Goal: Communication & Community: Ask a question

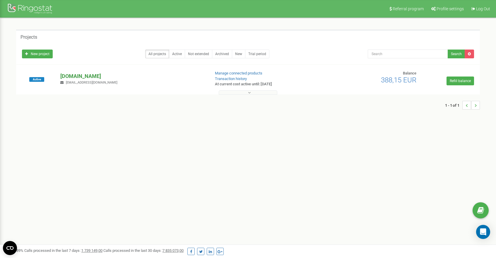
click at [87, 74] on p "[DOMAIN_NAME]" at bounding box center [132, 76] width 145 height 8
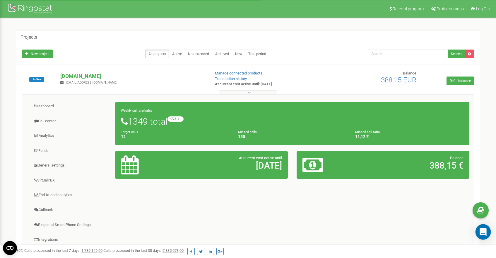
click at [478, 231] on div "Open Intercom Messenger" at bounding box center [484, 232] width 16 height 16
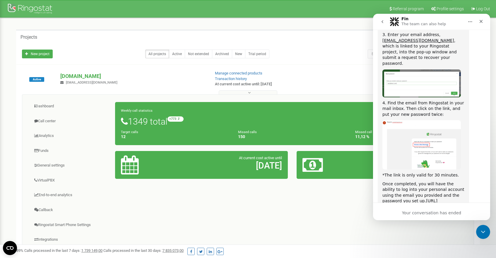
scroll to position [1121, 0]
click at [485, 233] on icon "Close Intercom Messenger" at bounding box center [482, 230] width 7 height 7
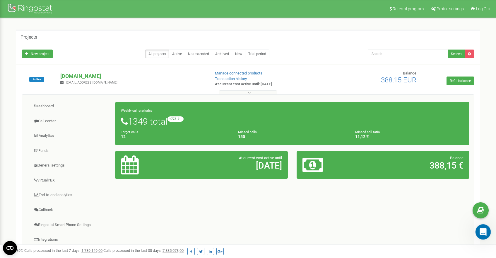
click at [484, 229] on icon "Open Intercom Messenger" at bounding box center [483, 231] width 10 height 10
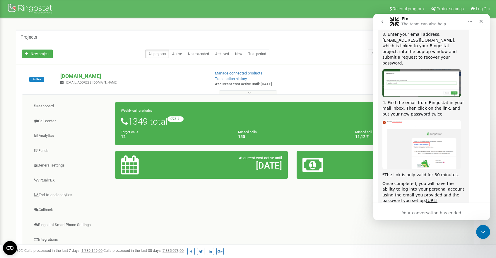
click at [383, 23] on icon "go back" at bounding box center [383, 21] width 2 height 3
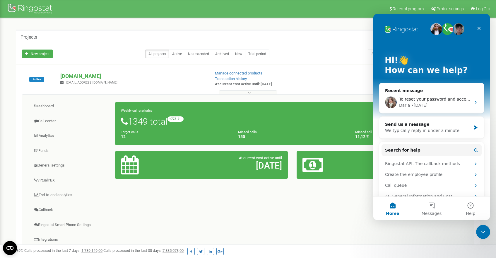
scroll to position [0, 0]
click at [461, 122] on div "Send us a message" at bounding box center [428, 124] width 86 height 6
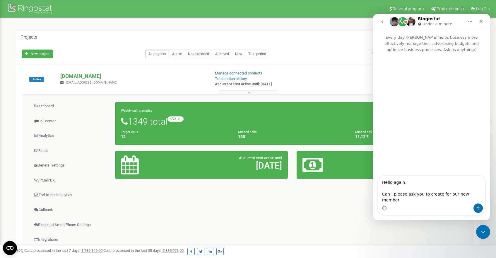
click at [439, 198] on textarea "Hello again. Can I please ask you to create for our new member" at bounding box center [431, 190] width 107 height 28
click at [430, 198] on textarea "Hello again. Can I please ask you to create an account for our new member" at bounding box center [431, 190] width 107 height 28
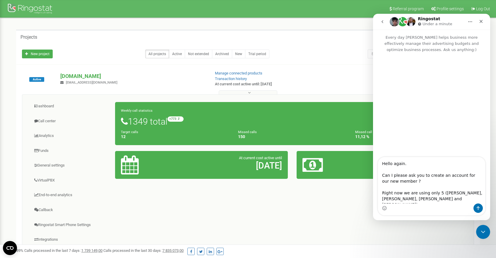
click at [438, 193] on textarea "Hello again. Can I please ask you to create an account for our new member ? Rig…" at bounding box center [431, 180] width 107 height 46
click at [432, 193] on textarea "Hello again. Can I please ask you to create an account for our new member ? Rig…" at bounding box center [431, 180] width 107 height 46
click at [422, 204] on div "Intercom messenger" at bounding box center [431, 207] width 107 height 9
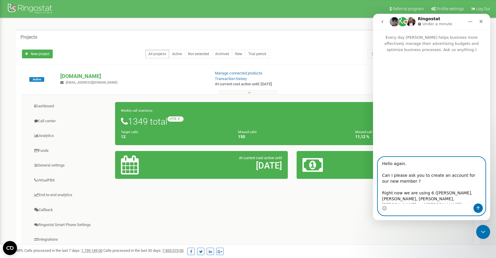
click at [421, 201] on textarea "Hello again. Can I please ask you to create an account for our new member ? Rig…" at bounding box center [431, 180] width 107 height 46
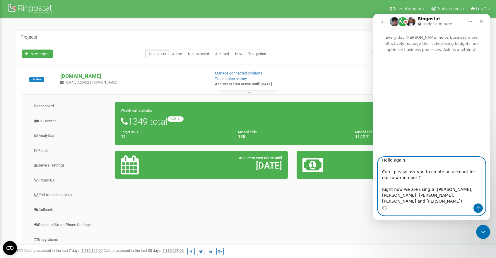
scroll to position [9, 0]
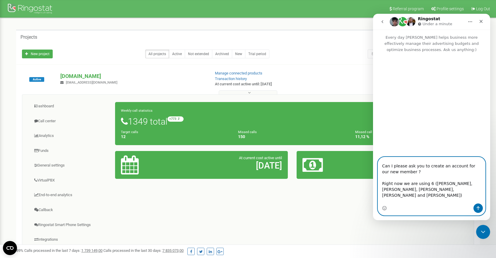
paste textarea "[PERSON_NAME]"
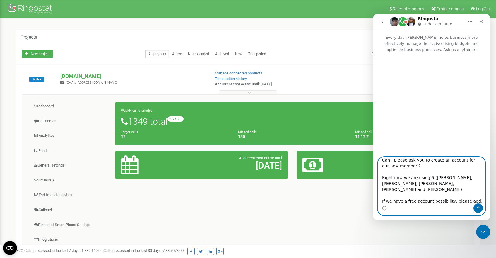
paste textarea "[PERSON_NAME][EMAIL_ADDRESS][PERSON_NAME][DOMAIN_NAME]"
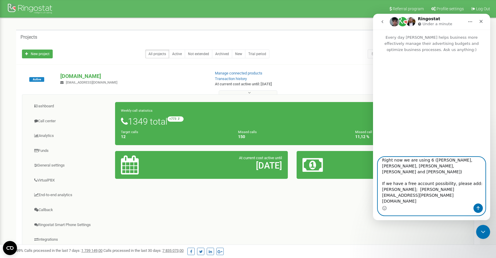
scroll to position [39, 0]
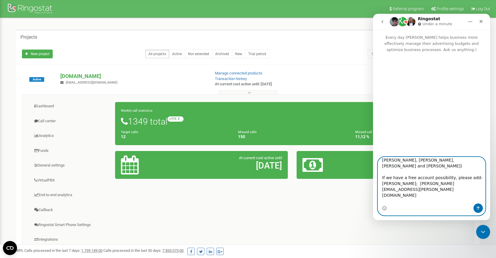
type textarea "Hello again. Can I please ask you to create an account for our new member ? Rig…"
click at [479, 209] on icon "Send a message…" at bounding box center [478, 208] width 5 height 5
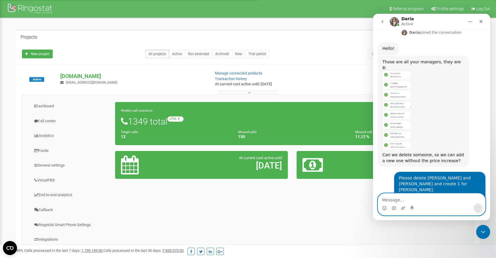
scroll to position [227, 0]
